Goal: Task Accomplishment & Management: Manage account settings

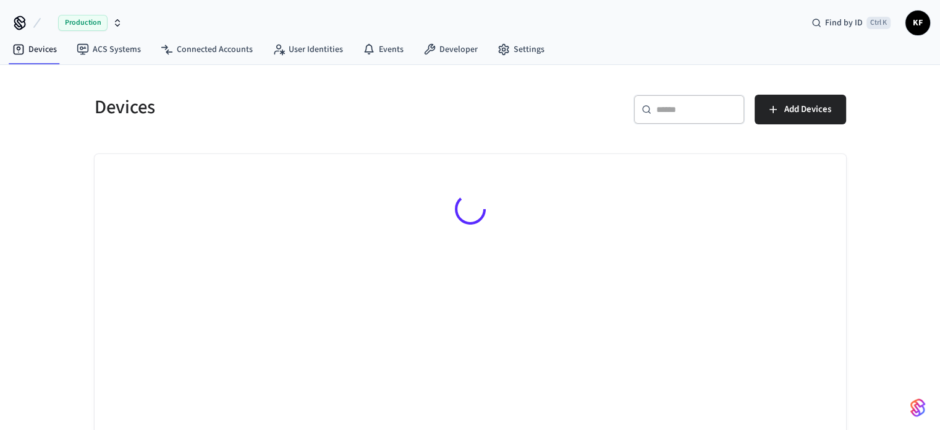
click at [111, 23] on div "Production" at bounding box center [90, 23] width 64 height 16
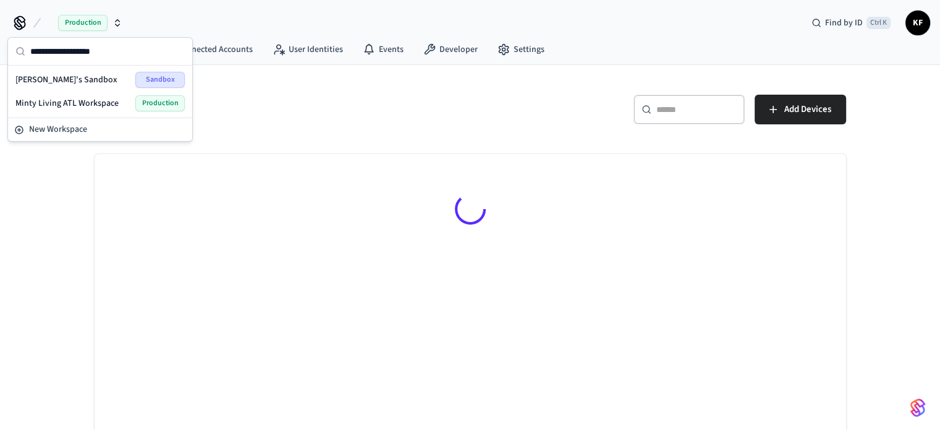
click at [150, 101] on span "Production" at bounding box center [159, 103] width 49 height 16
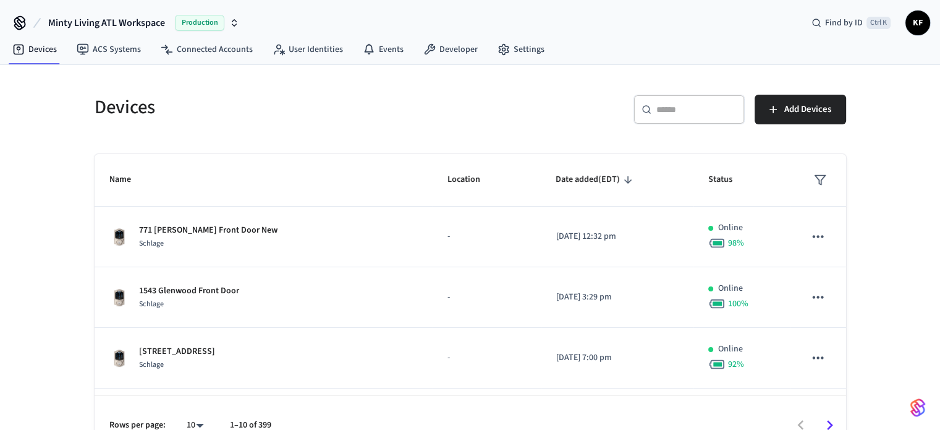
click at [650, 106] on icon at bounding box center [647, 109] width 10 height 10
click at [671, 108] on input "text" at bounding box center [697, 109] width 80 height 12
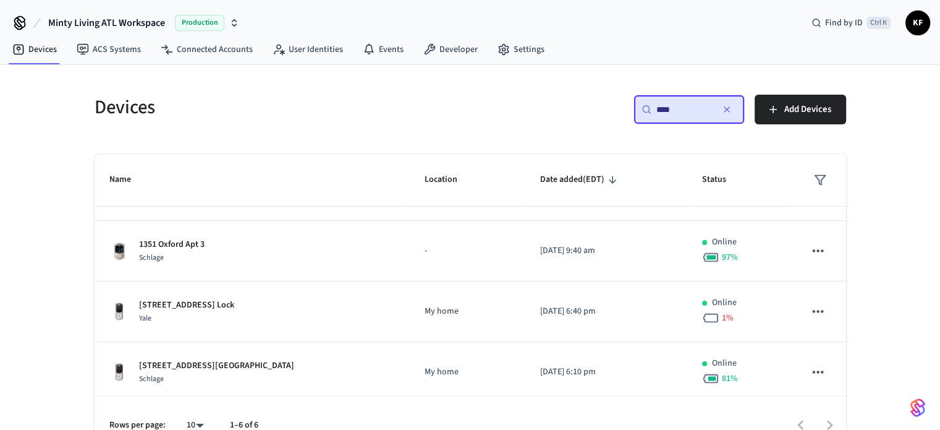
scroll to position [174, 0]
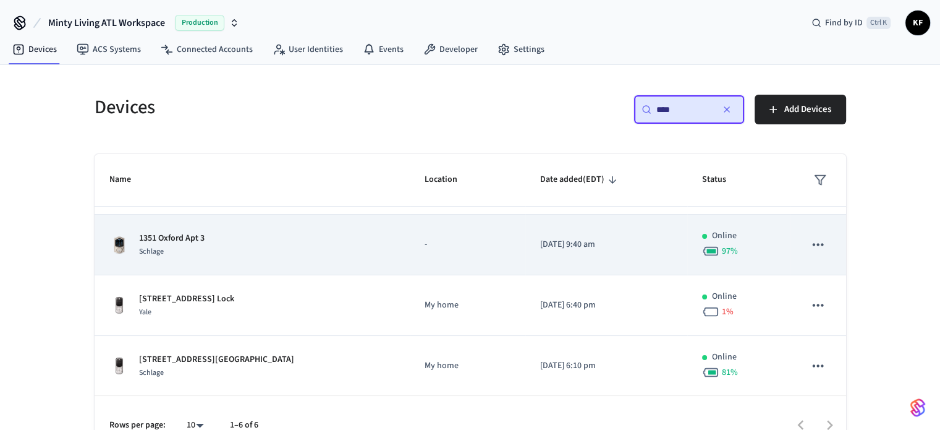
type input "****"
click at [195, 249] on div "Schlage" at bounding box center [172, 251] width 66 height 13
click at [259, 238] on div "1351 Oxford Apt 3 Schlage" at bounding box center [252, 245] width 286 height 26
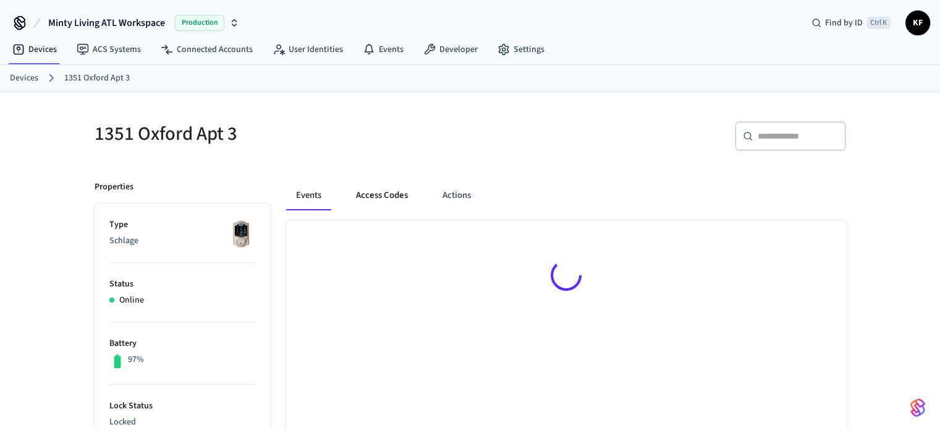
click at [381, 199] on button "Access Codes" at bounding box center [382, 196] width 72 height 30
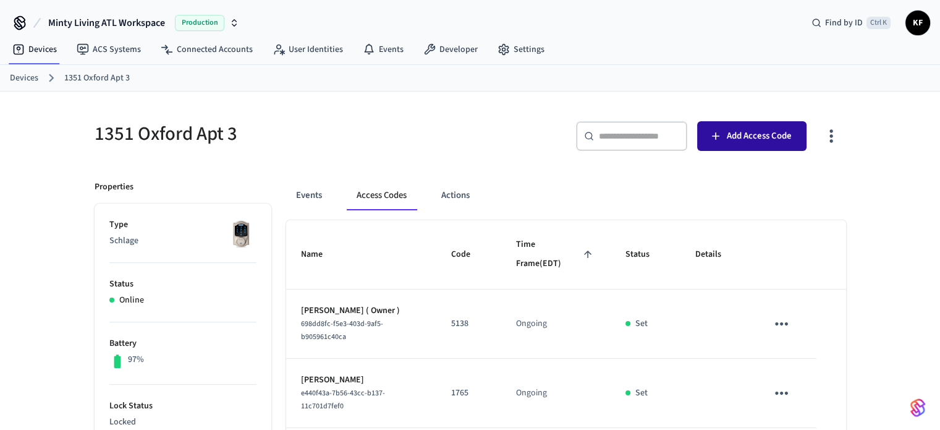
click at [733, 137] on span "Add Access Code" at bounding box center [759, 136] width 65 height 16
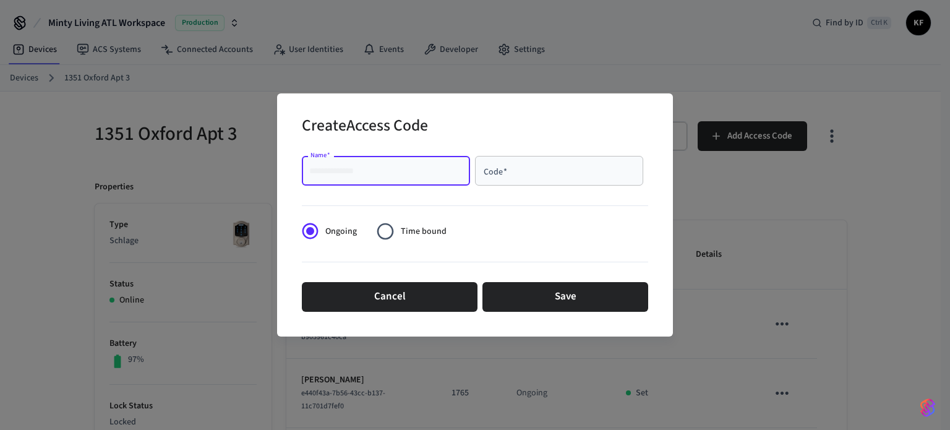
drag, startPoint x: 326, startPoint y: 163, endPoint x: 311, endPoint y: 172, distance: 18.4
click at [311, 172] on input "Name   *" at bounding box center [385, 170] width 153 height 12
paste input "*********"
type input "*********"
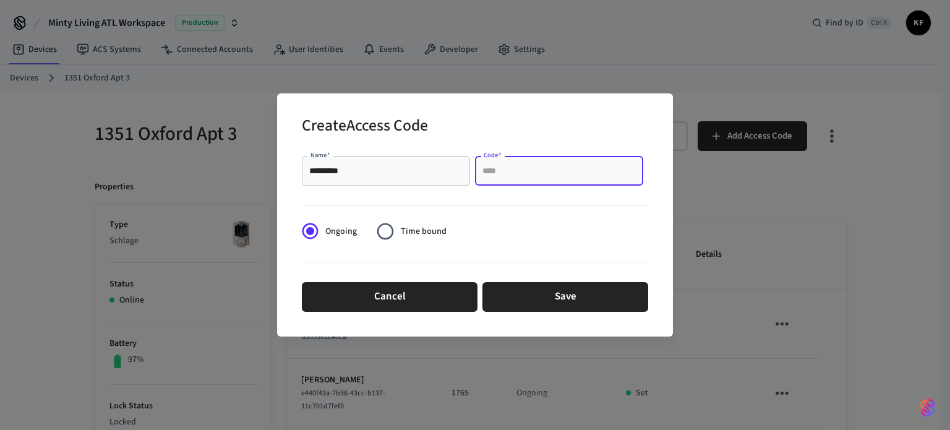
click at [503, 175] on input "Code   *" at bounding box center [558, 170] width 153 height 12
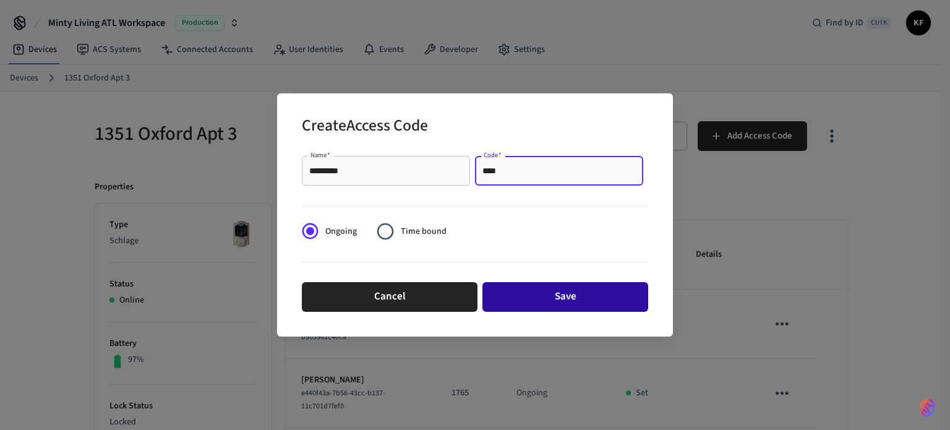
type input "****"
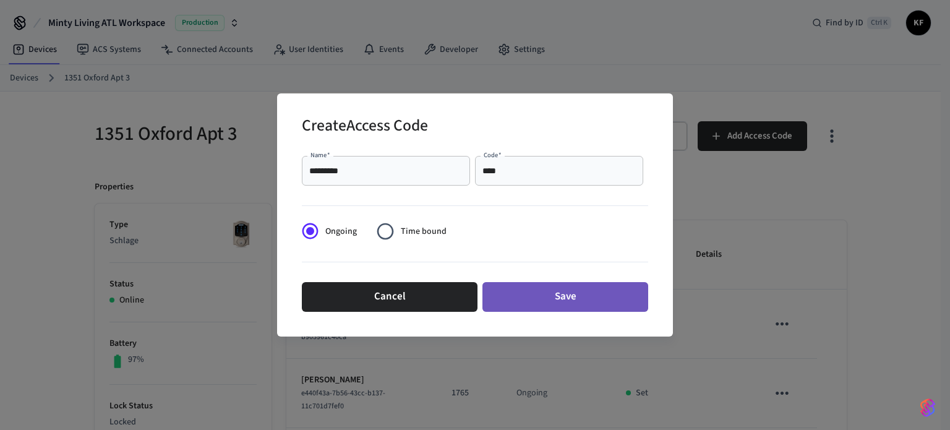
click at [557, 291] on button "Save" at bounding box center [565, 297] width 166 height 30
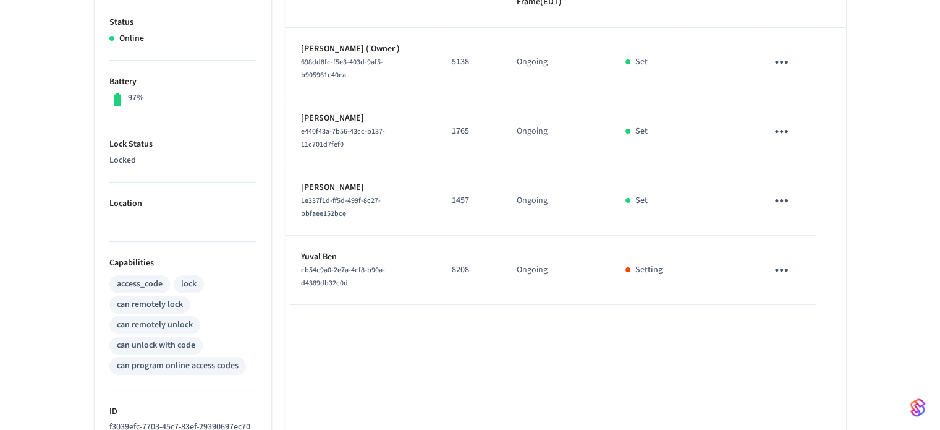
scroll to position [266, 0]
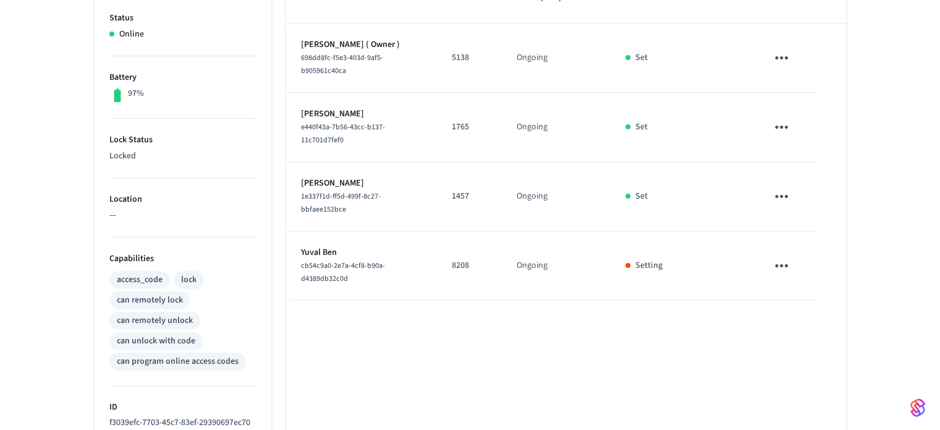
click at [460, 192] on p "1457" at bounding box center [469, 196] width 35 height 13
copy p "1457"
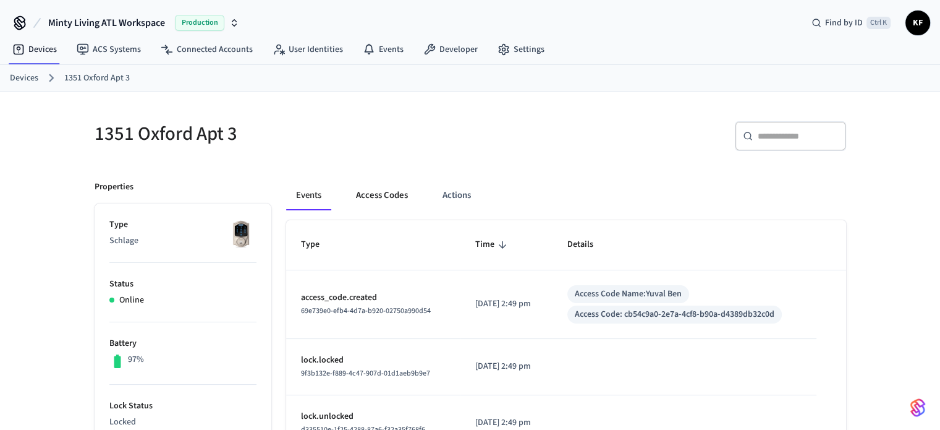
click at [395, 198] on button "Access Codes" at bounding box center [382, 196] width 72 height 30
